Goal: Task Accomplishment & Management: Manage account settings

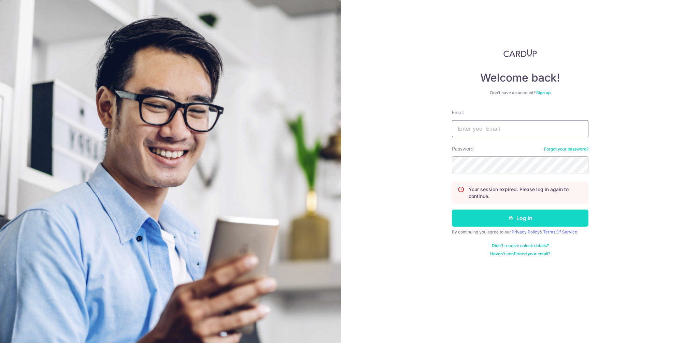
type input "[EMAIL_ADDRESS][DOMAIN_NAME]"
click at [540, 212] on button "Log in" at bounding box center [520, 218] width 137 height 17
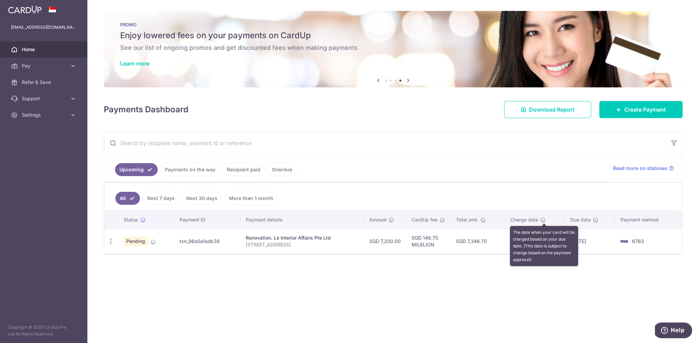
click at [545, 220] on icon at bounding box center [542, 219] width 5 height 5
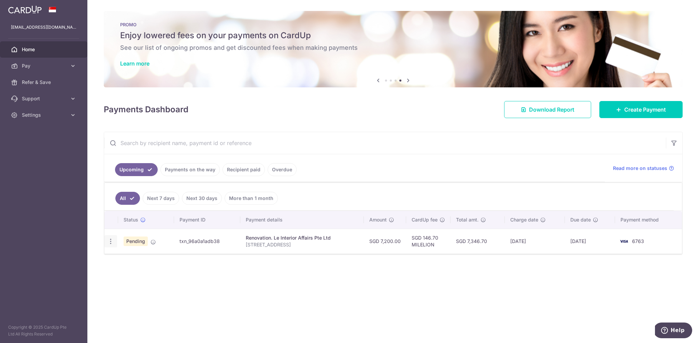
click at [110, 242] on icon "button" at bounding box center [110, 241] width 7 height 7
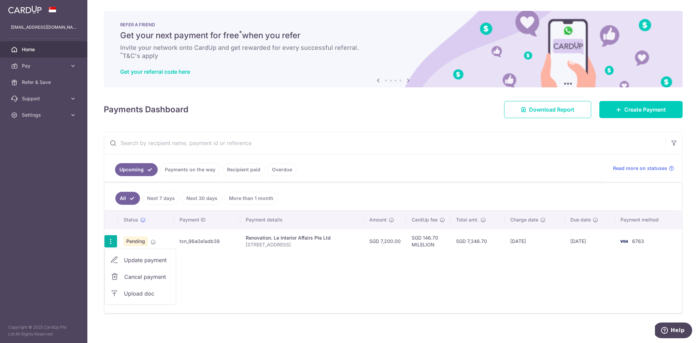
click at [257, 279] on div "Status Payment ID Payment details Amount CardUp fee Total amt. Charge date Due …" at bounding box center [393, 262] width 578 height 102
click at [106, 242] on div "Update payment Cancel payment Upload doc" at bounding box center [110, 241] width 13 height 13
click at [110, 240] on icon "button" at bounding box center [110, 241] width 7 height 7
click at [163, 296] on span "Upload doc" at bounding box center [147, 294] width 46 height 8
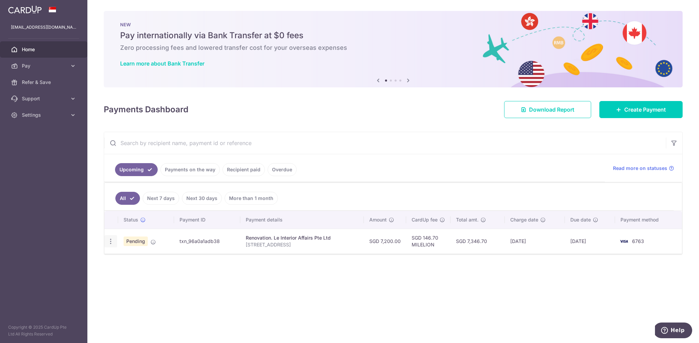
click at [109, 240] on icon "button" at bounding box center [110, 241] width 7 height 7
click at [147, 295] on span "Upload doc" at bounding box center [147, 294] width 46 height 8
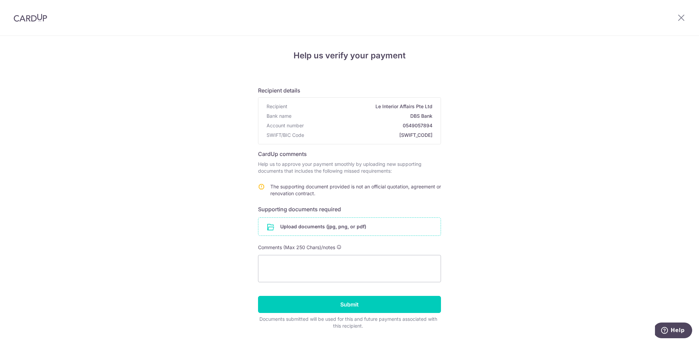
click at [350, 229] on input "file" at bounding box center [349, 227] width 182 height 18
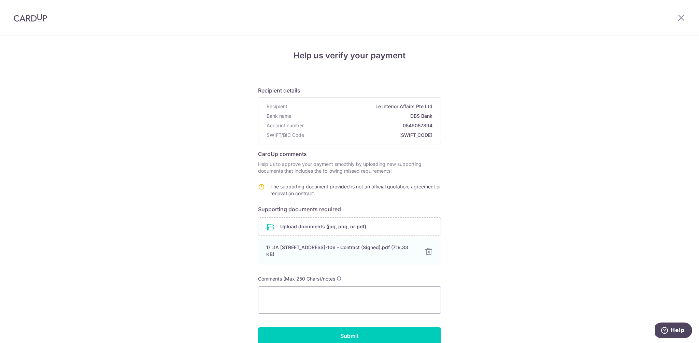
scroll to position [50, 0]
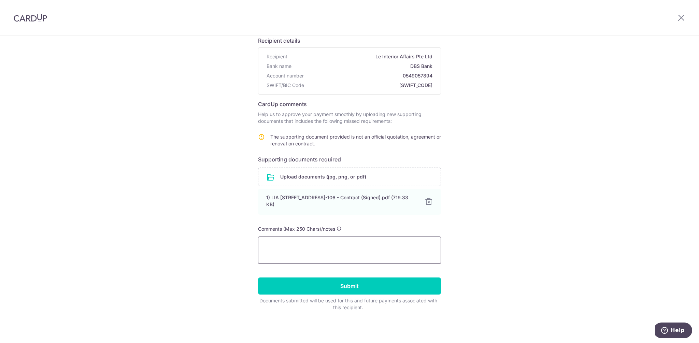
click at [343, 248] on textarea at bounding box center [349, 250] width 183 height 27
type textarea "Signed ID contract uploaded"
click at [348, 284] on input "Submit" at bounding box center [349, 286] width 183 height 17
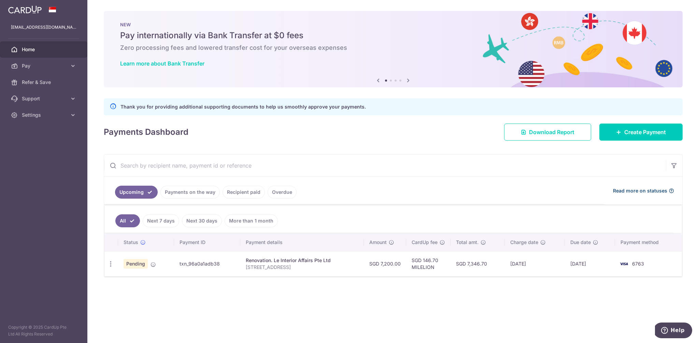
click at [664, 190] on span "Read more on statuses" at bounding box center [640, 190] width 54 height 7
click at [72, 101] on icon at bounding box center [73, 98] width 7 height 7
click at [73, 160] on link "Settings" at bounding box center [43, 156] width 87 height 16
click at [60, 231] on aside "[EMAIL_ADDRESS][DOMAIN_NAME] Home Pay Payments Recipients Cards Refer & Save Su…" at bounding box center [43, 171] width 87 height 343
click at [72, 94] on link "Support" at bounding box center [43, 98] width 87 height 16
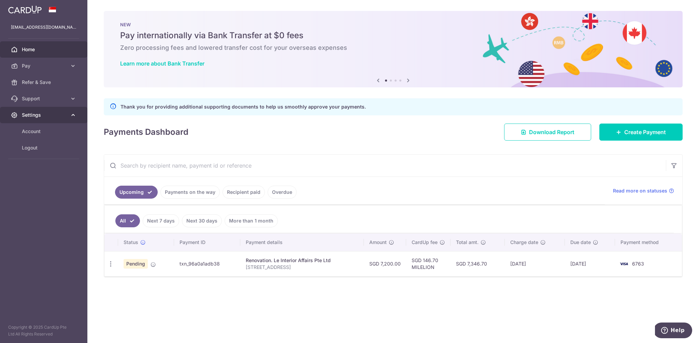
click at [78, 116] on link "Settings" at bounding box center [43, 115] width 87 height 16
